Goal: Transaction & Acquisition: Purchase product/service

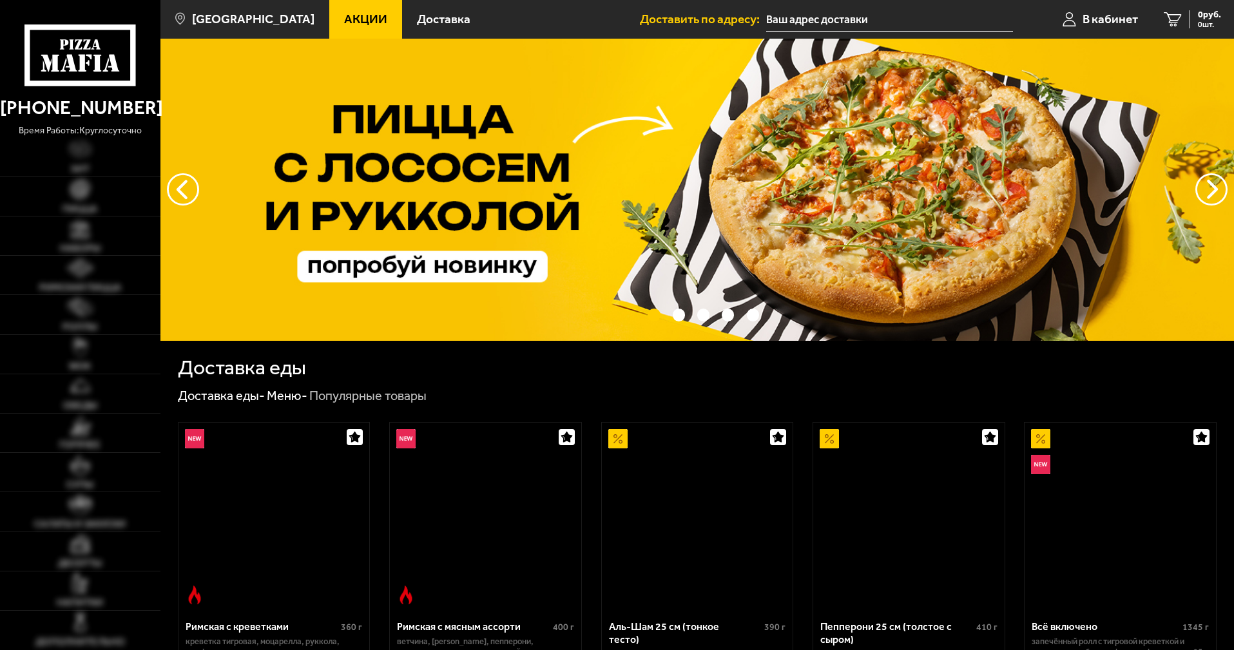
click at [1115, 20] on span "В кабинет" at bounding box center [1110, 19] width 55 height 12
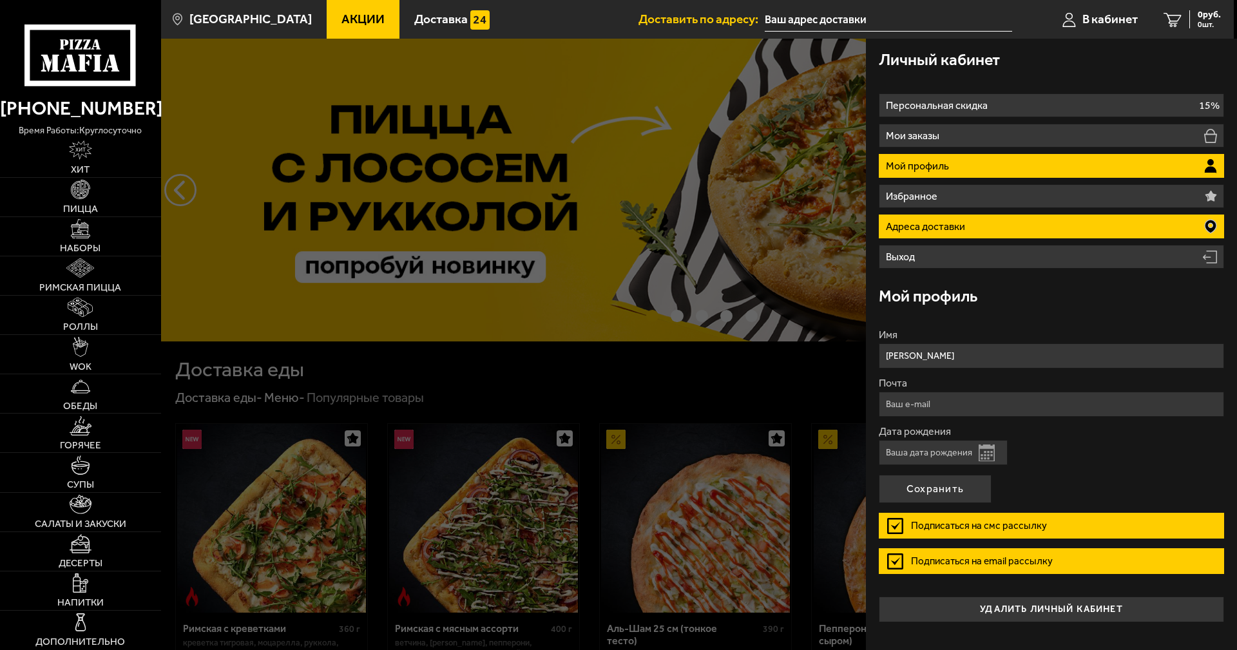
click at [1066, 229] on li "Адреса доставки" at bounding box center [1051, 227] width 345 height 24
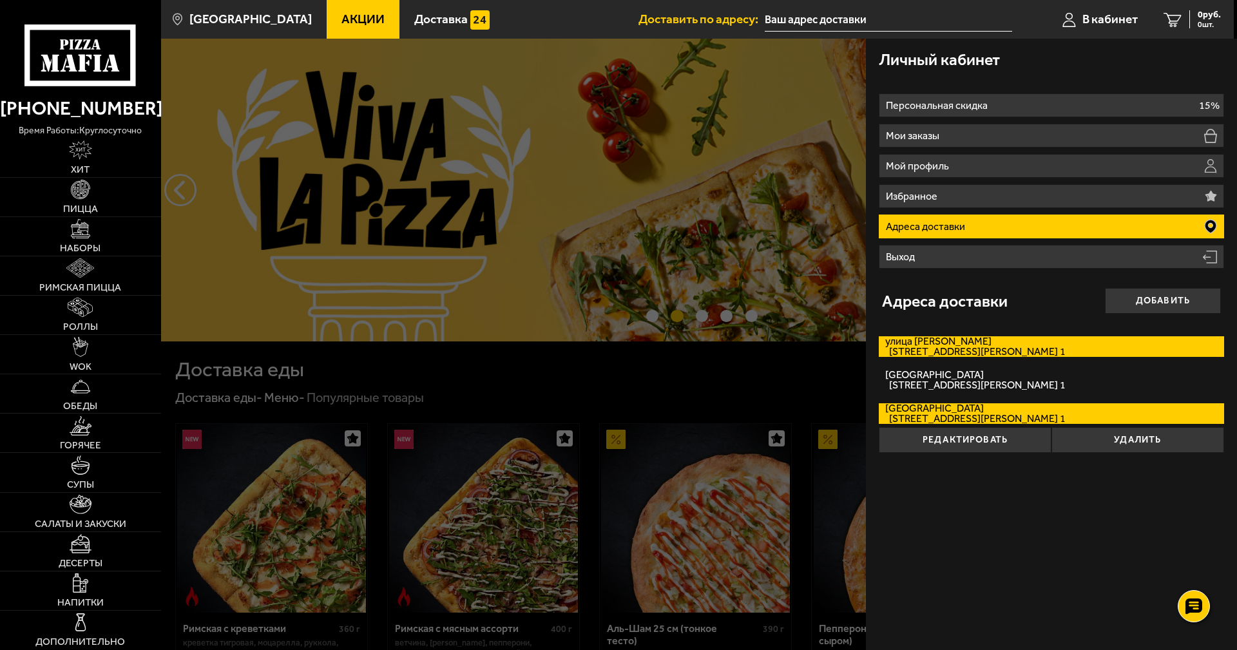
click at [1002, 351] on span "[STREET_ADDRESS][PERSON_NAME] 1" at bounding box center [975, 352] width 180 height 10
click at [0, 0] on input "[STREET_ADDRESS][PERSON_NAME][PERSON_NAME] 1" at bounding box center [0, 0] width 0 height 0
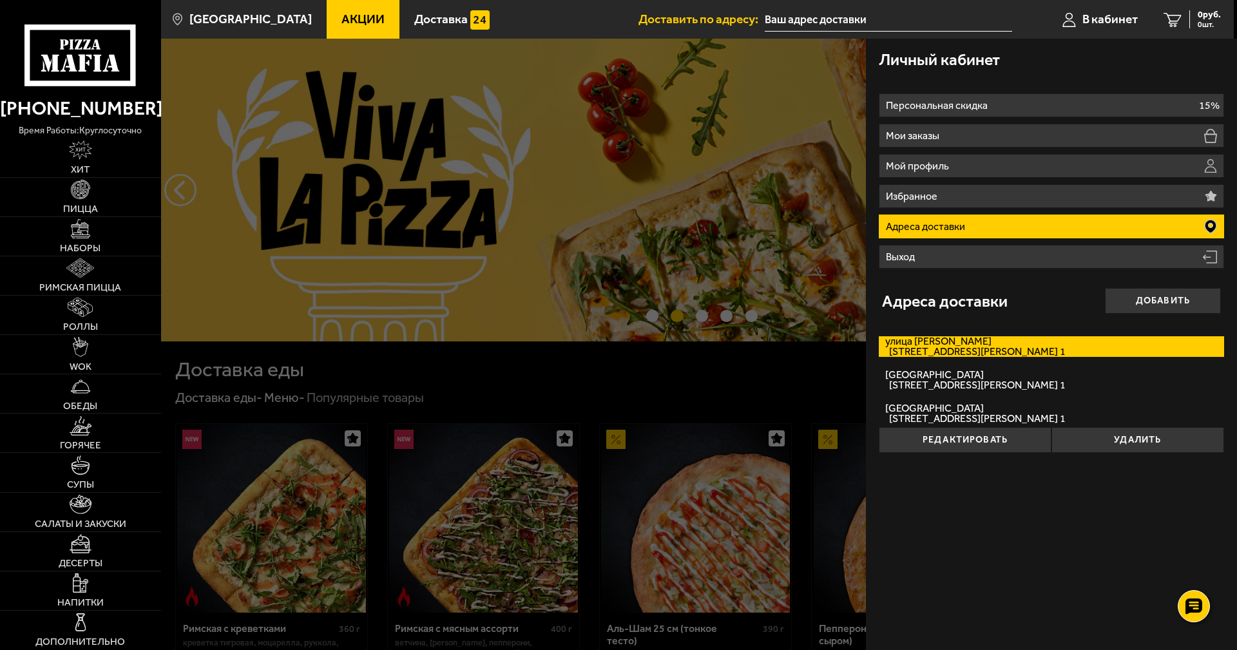
type input "[STREET_ADDRESS][PERSON_NAME]"
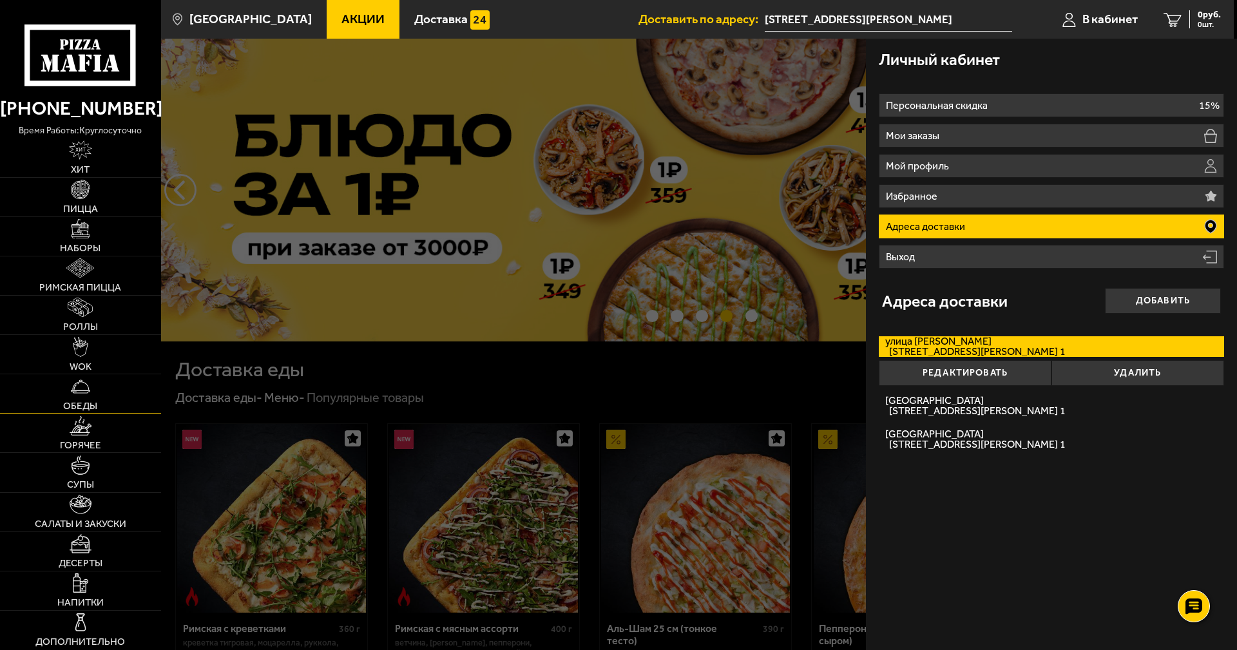
click at [77, 395] on img at bounding box center [80, 386] width 19 height 19
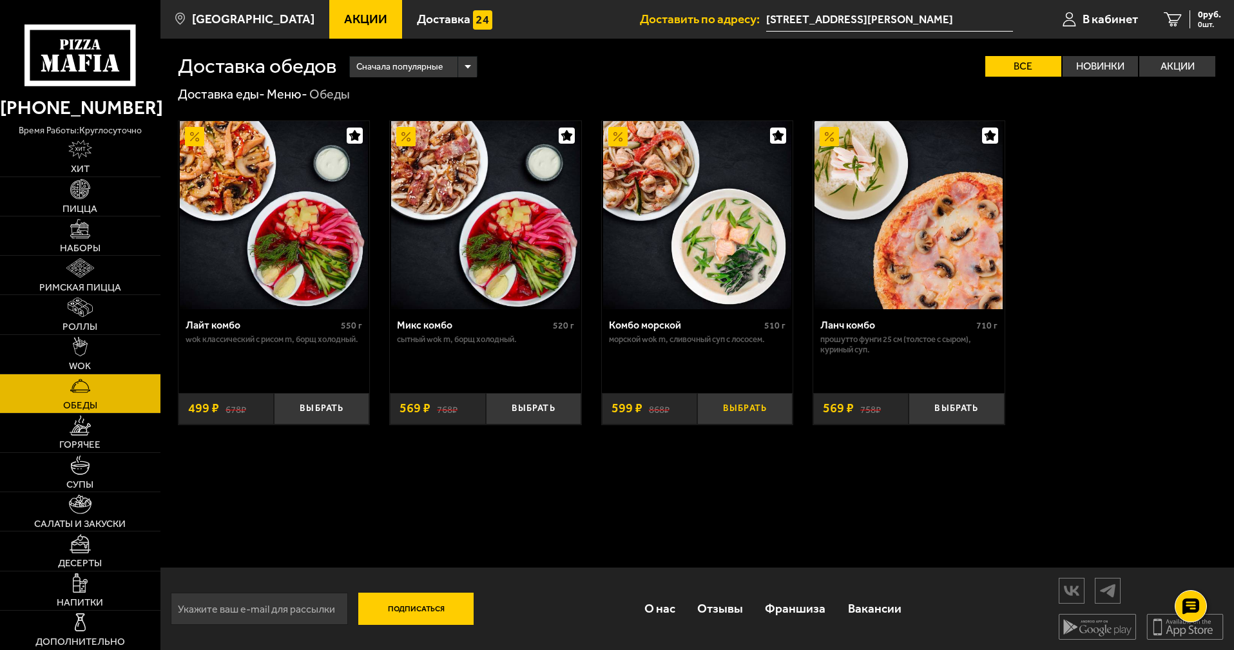
click at [750, 414] on button "Выбрать" at bounding box center [744, 409] width 95 height 32
click at [958, 410] on button "Выбрать" at bounding box center [956, 409] width 95 height 32
click at [1201, 15] on span "1168 руб." at bounding box center [1201, 14] width 39 height 9
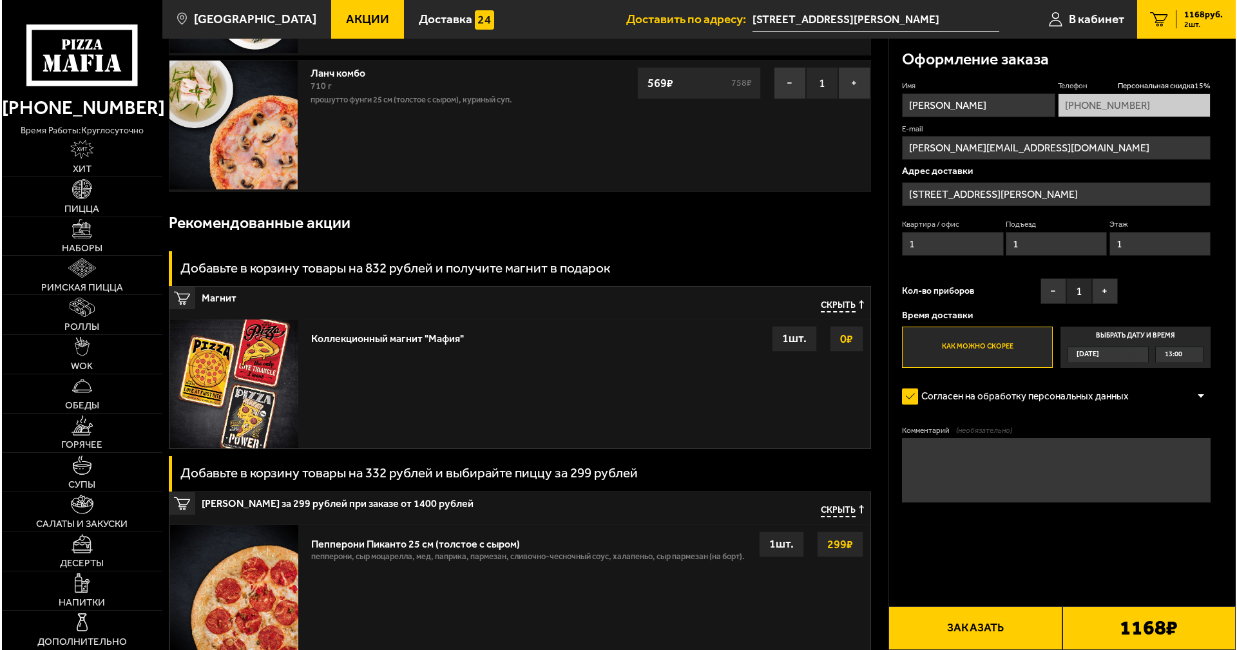
scroll to position [193, 0]
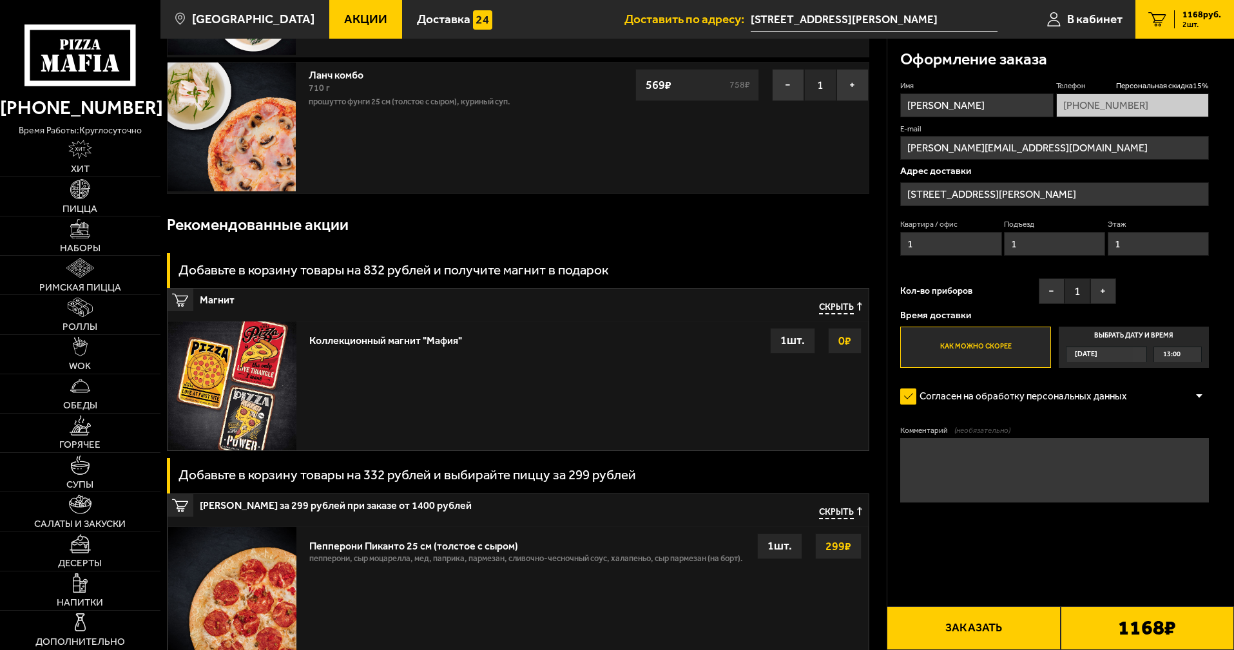
click at [1027, 467] on textarea "Комментарий (необязательно)" at bounding box center [1054, 470] width 309 height 64
type textarea "на шлагбауме сказать сзгаз"
click at [1017, 631] on button "Заказать" at bounding box center [973, 628] width 173 height 44
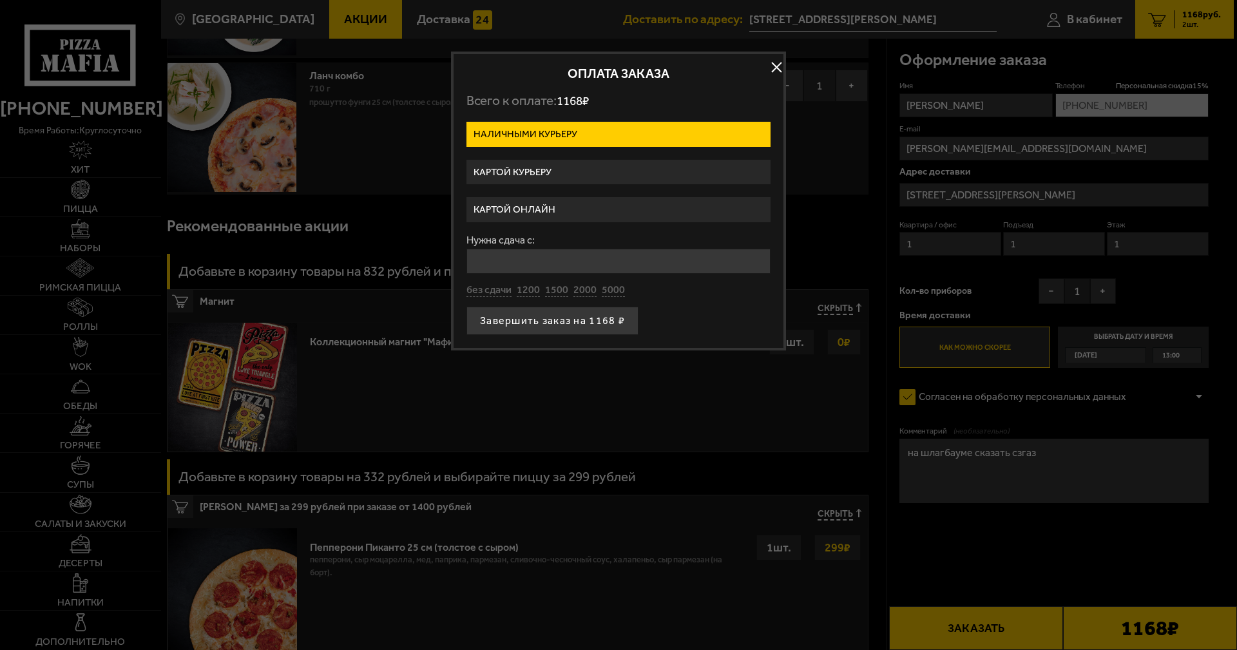
click at [566, 171] on label "Картой курьеру" at bounding box center [619, 172] width 304 height 25
click at [0, 0] on input "Картой курьеру" at bounding box center [0, 0] width 0 height 0
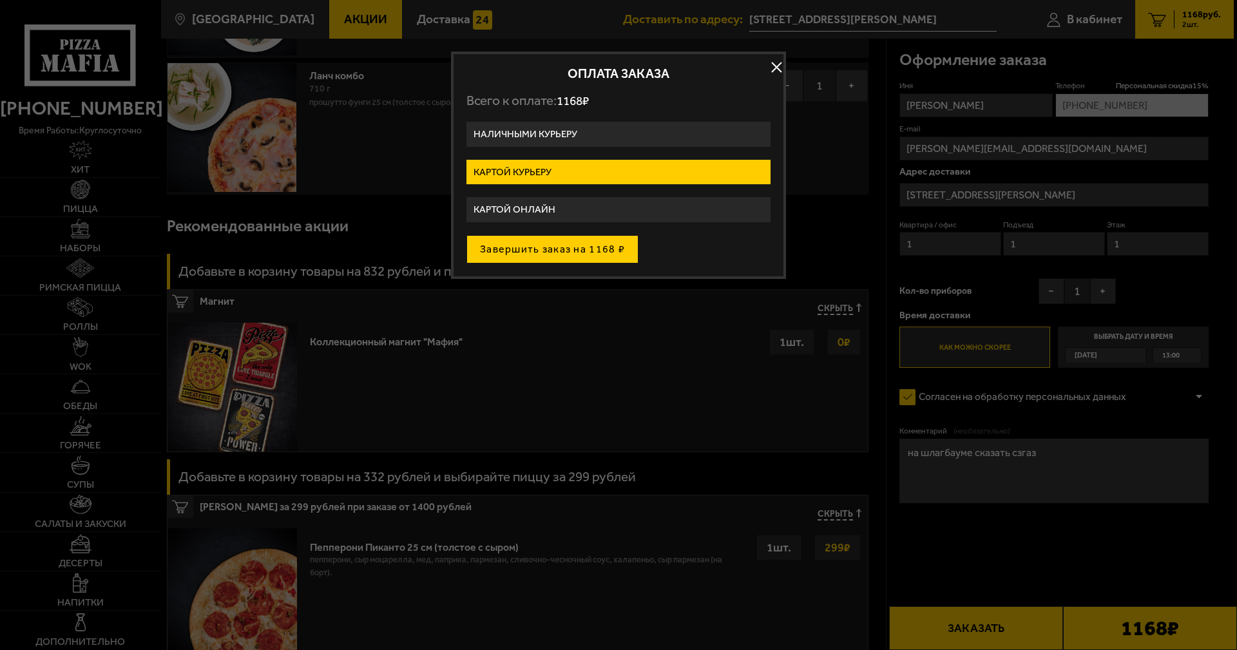
click at [590, 250] on button "Завершить заказ на 1168 ₽" at bounding box center [553, 249] width 172 height 28
